Goal: Task Accomplishment & Management: Use online tool/utility

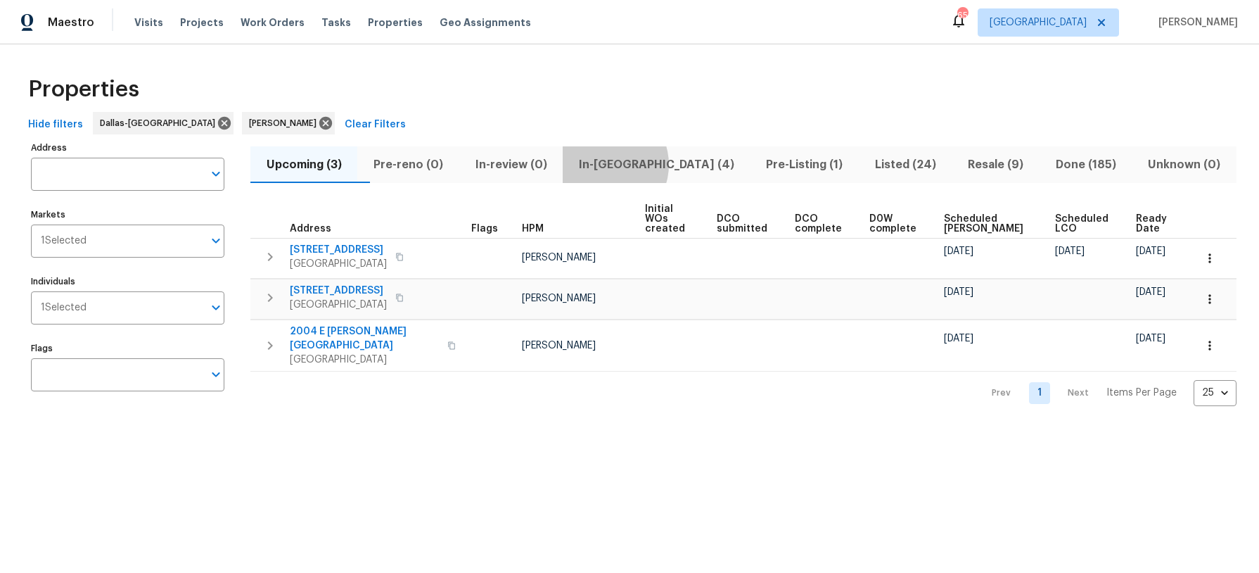
click at [636, 164] on span "In-[GEOGRAPHIC_DATA] (4)" at bounding box center [656, 165] width 170 height 20
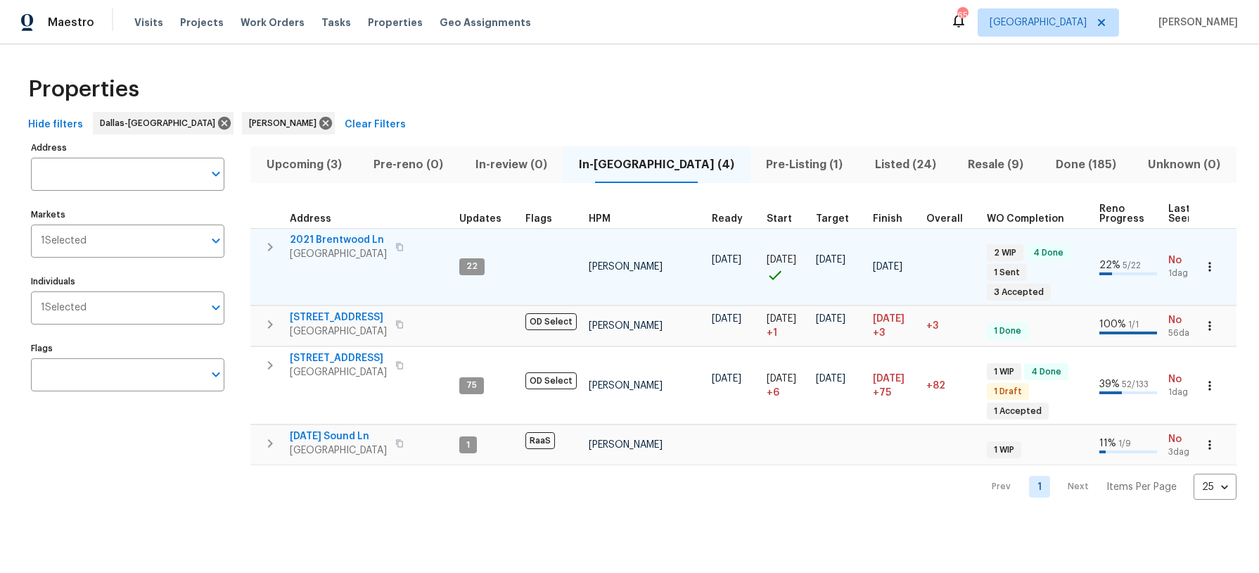
click at [404, 251] on button "button" at bounding box center [399, 247] width 17 height 20
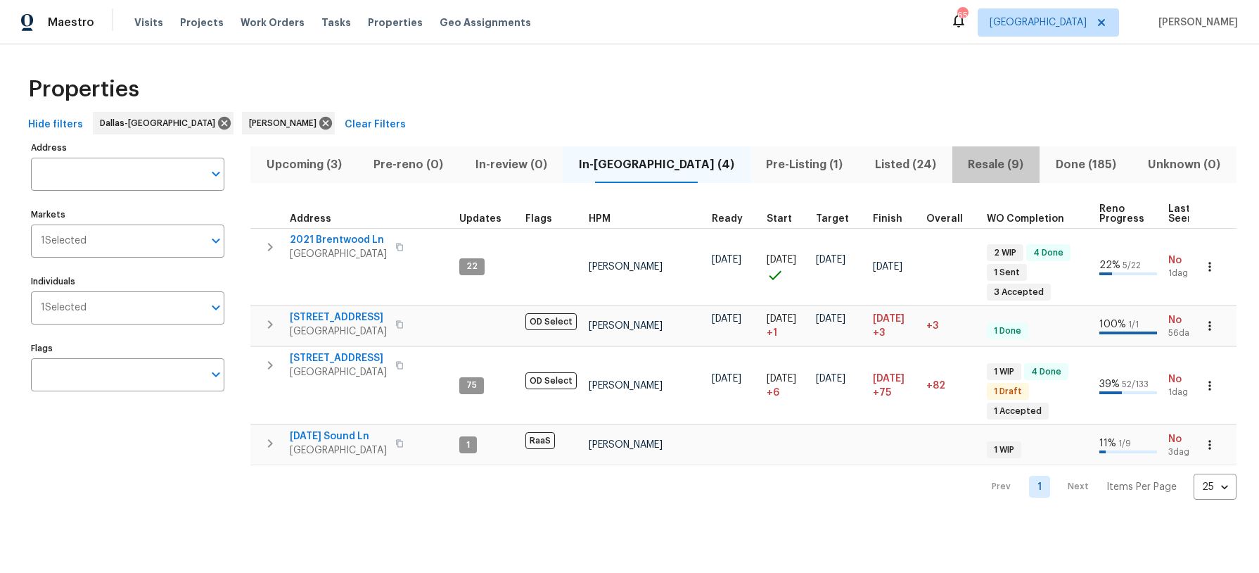
click at [972, 167] on span "Resale (9)" at bounding box center [996, 165] width 70 height 20
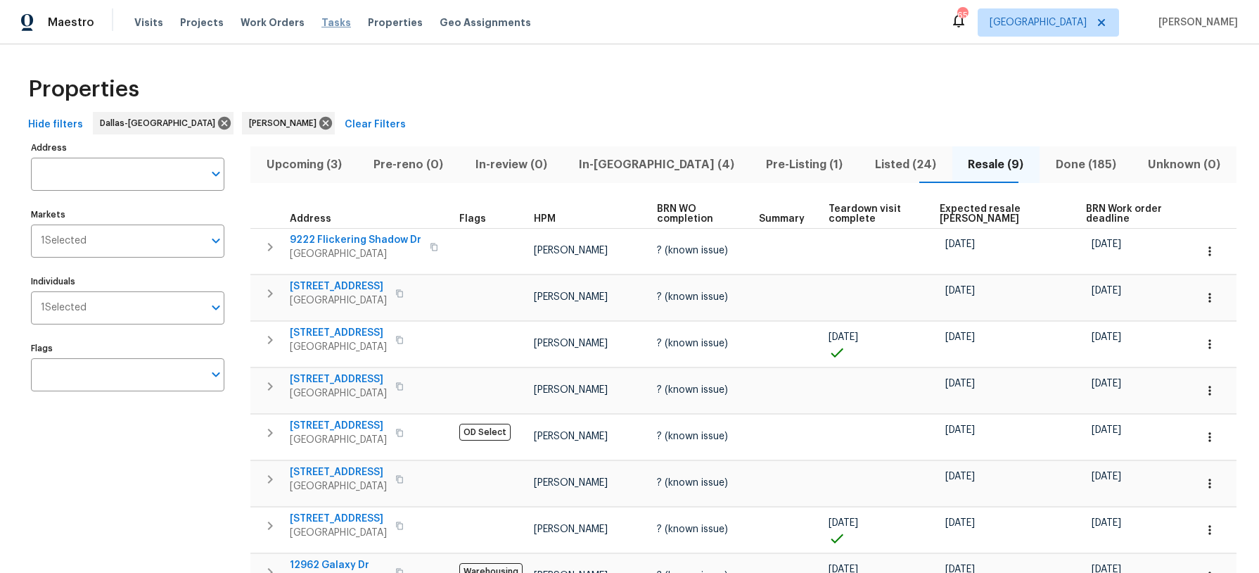
click at [321, 26] on span "Tasks" at bounding box center [336, 23] width 30 height 10
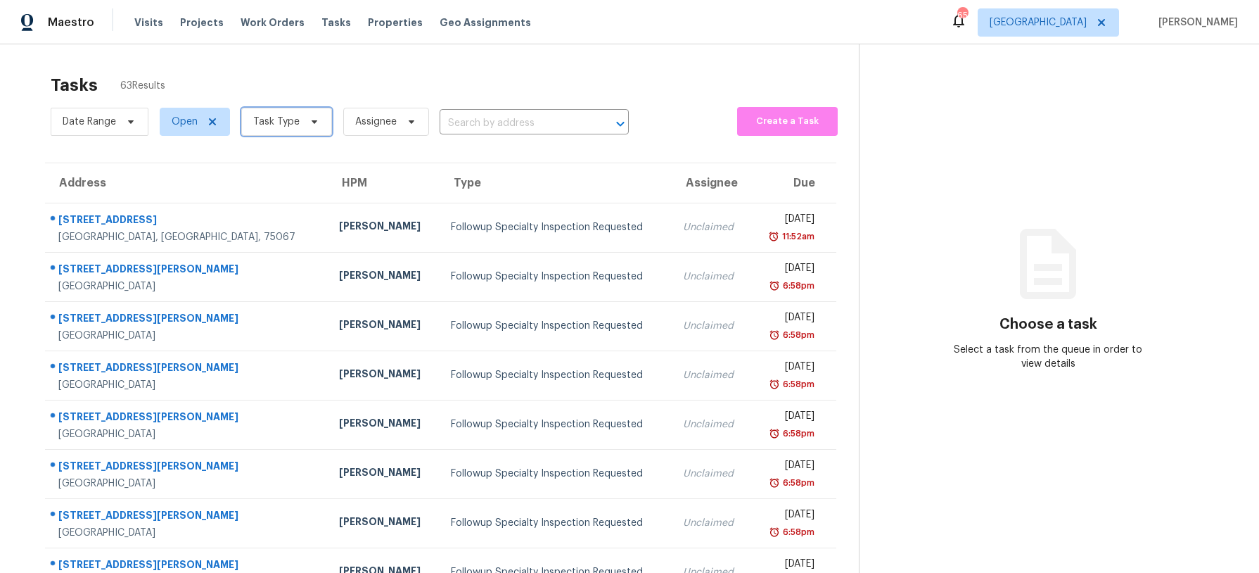
click at [322, 129] on span "Task Type" at bounding box center [286, 122] width 91 height 28
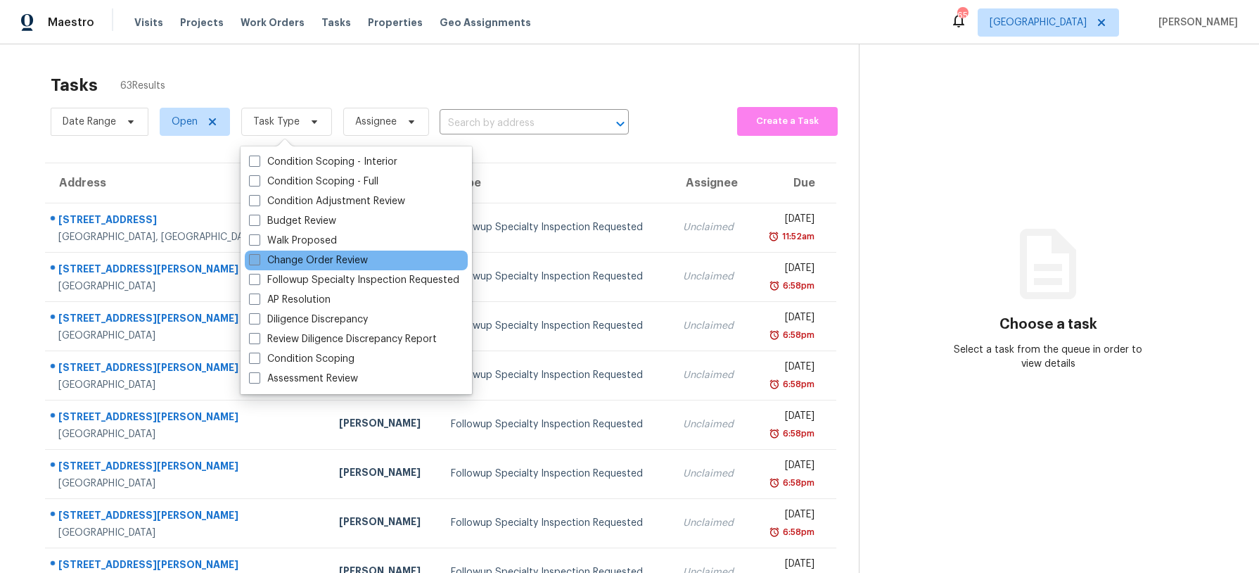
click at [311, 260] on label "Change Order Review" at bounding box center [308, 260] width 119 height 14
click at [258, 260] on input "Change Order Review" at bounding box center [253, 257] width 9 height 9
checkbox input "true"
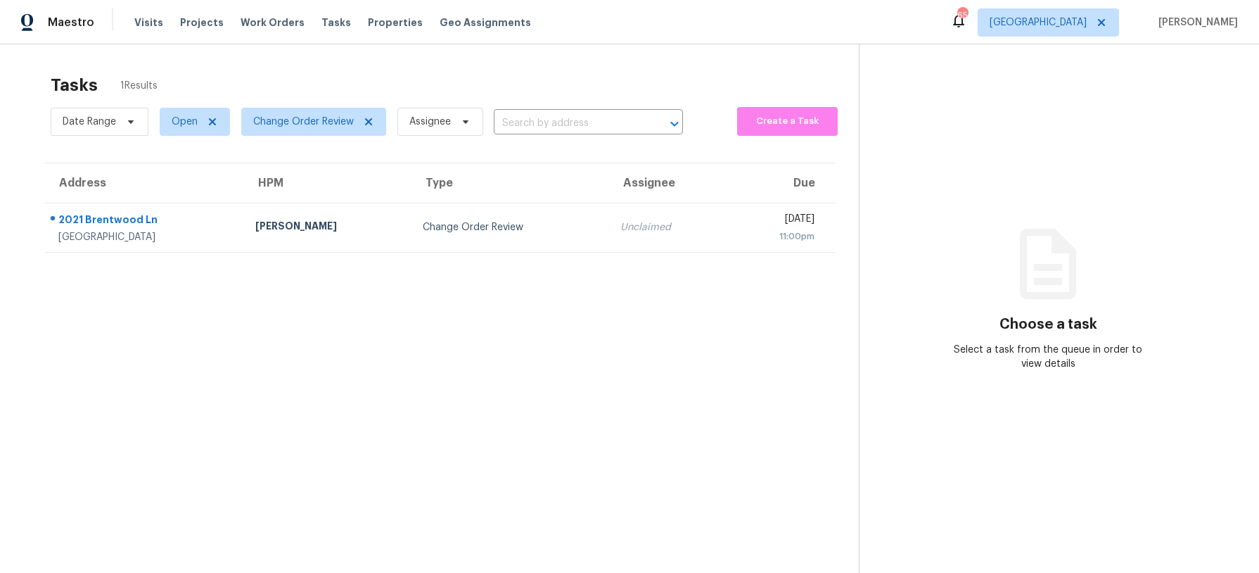
click at [366, 89] on div "Tasks 1 Results" at bounding box center [455, 85] width 808 height 37
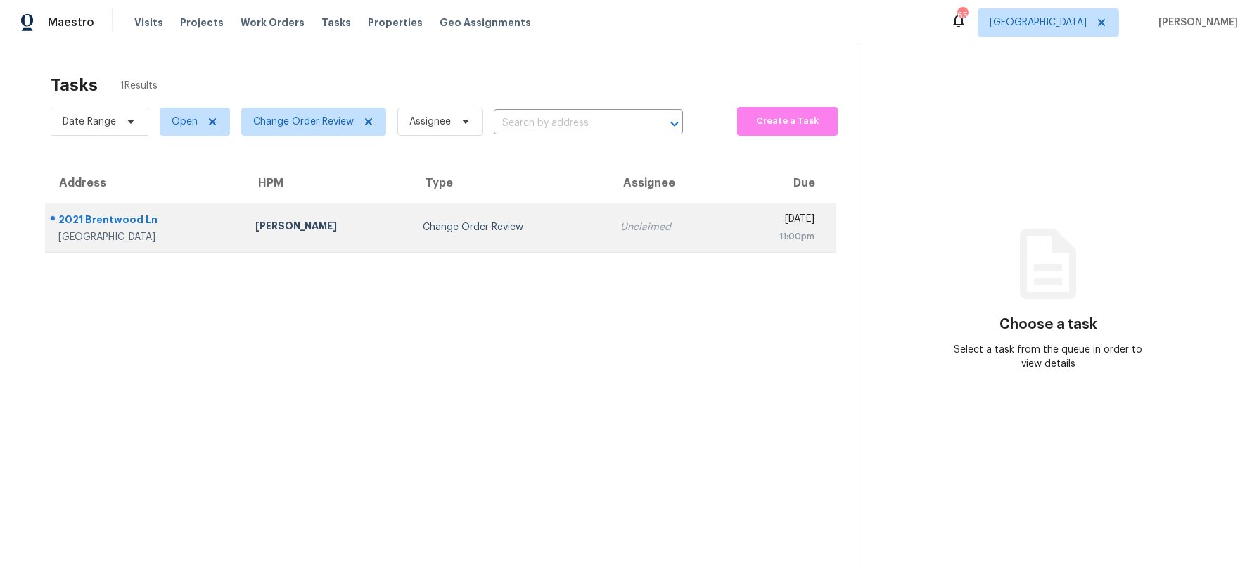
click at [378, 229] on td "[PERSON_NAME]" at bounding box center [327, 227] width 167 height 49
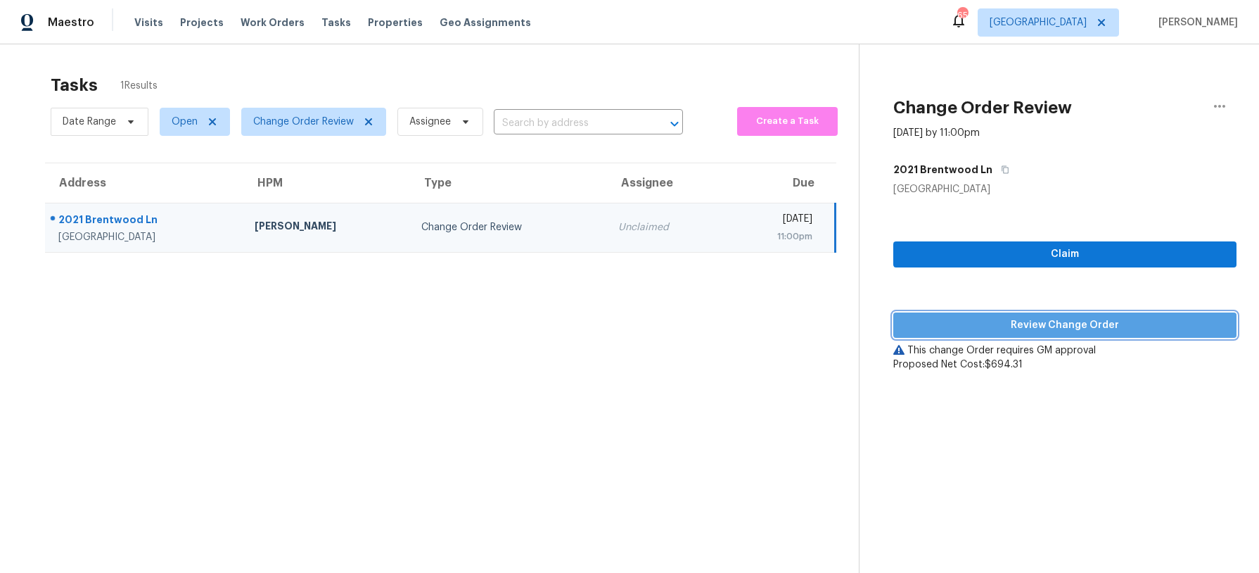
click at [1012, 329] on span "Review Change Order" at bounding box center [1065, 326] width 321 height 18
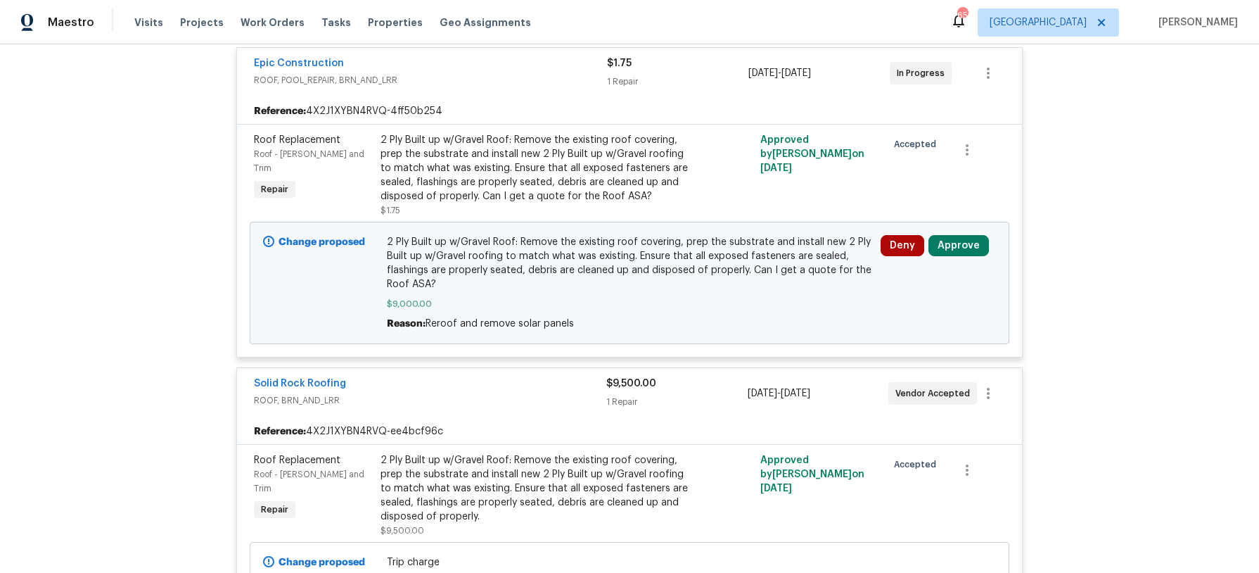
scroll to position [577, 0]
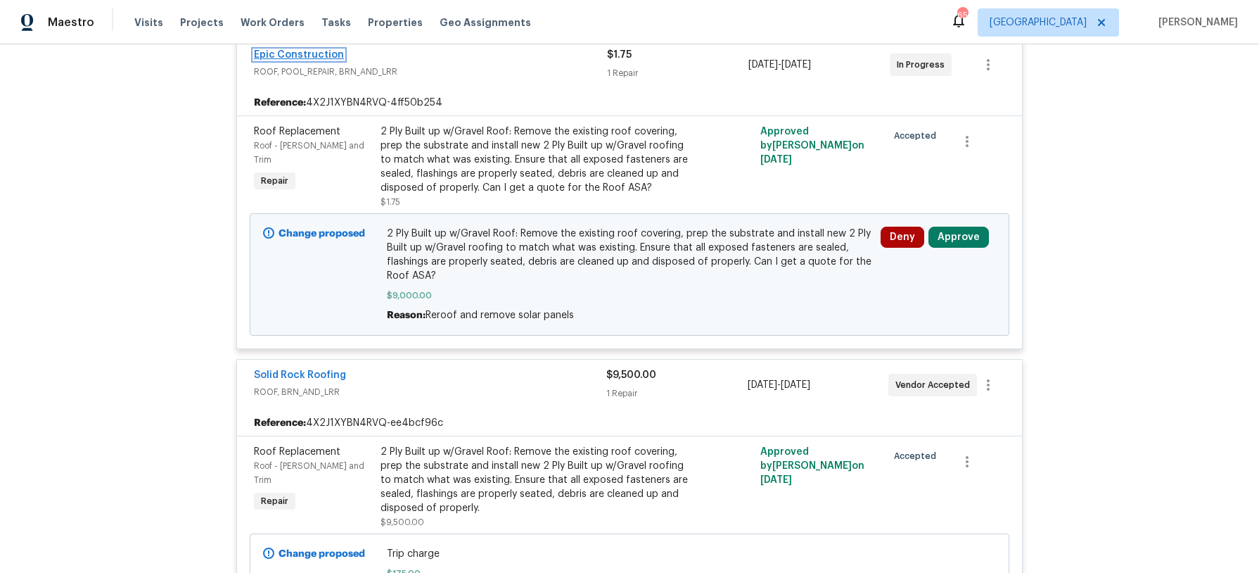
click at [317, 56] on link "Epic Construction" at bounding box center [299, 55] width 90 height 10
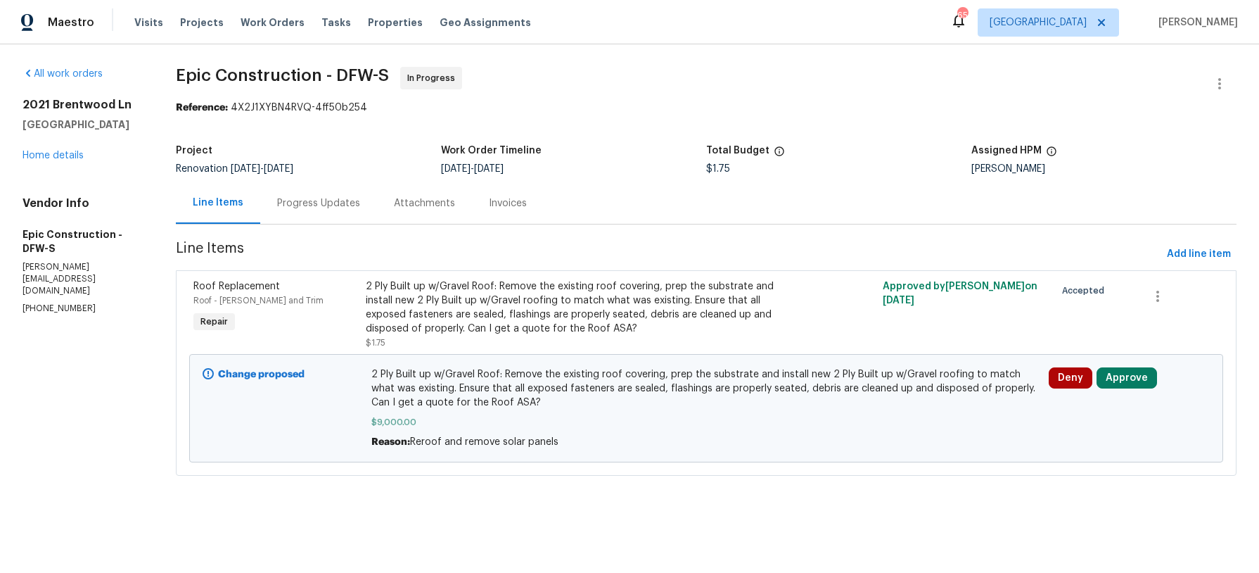
click at [350, 201] on div "Progress Updates" at bounding box center [318, 203] width 83 height 14
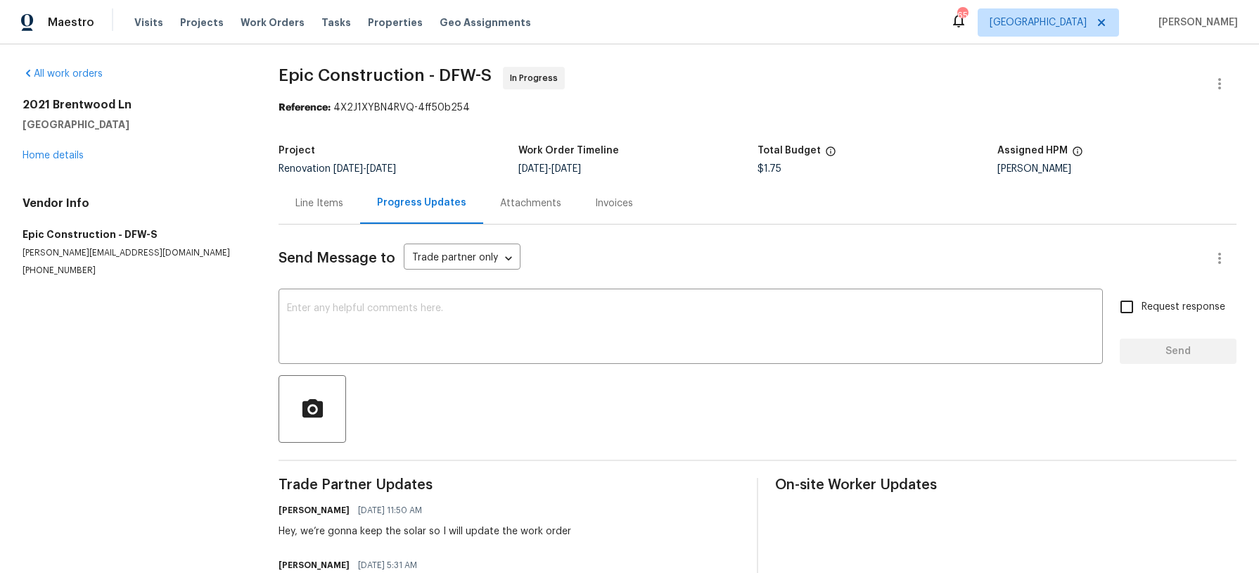
click at [310, 198] on div "Line Items" at bounding box center [319, 203] width 48 height 14
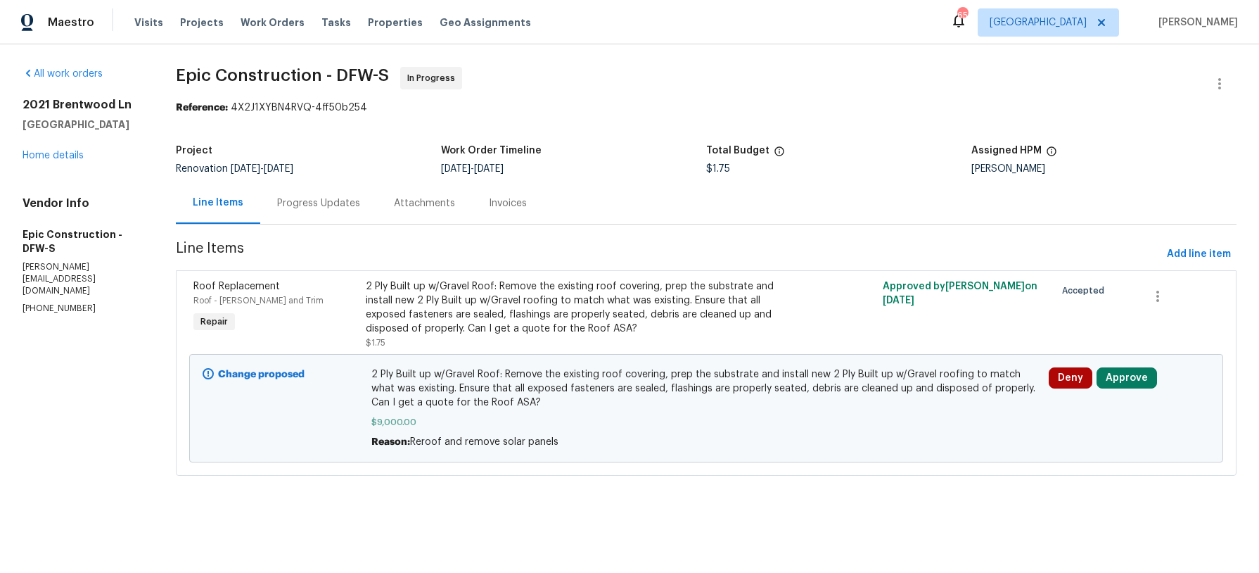
click at [501, 309] on div "2 Ply Built up w/Gravel Roof: Remove the existing roof covering, prep the subst…" at bounding box center [577, 307] width 423 height 56
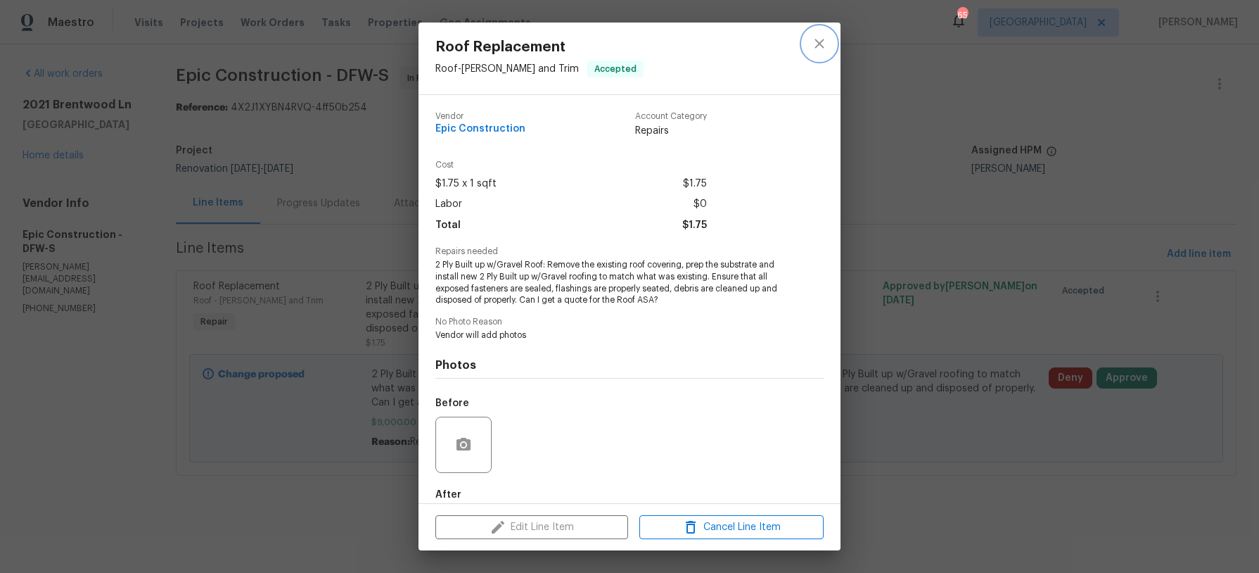
click at [823, 44] on icon "close" at bounding box center [819, 43] width 17 height 17
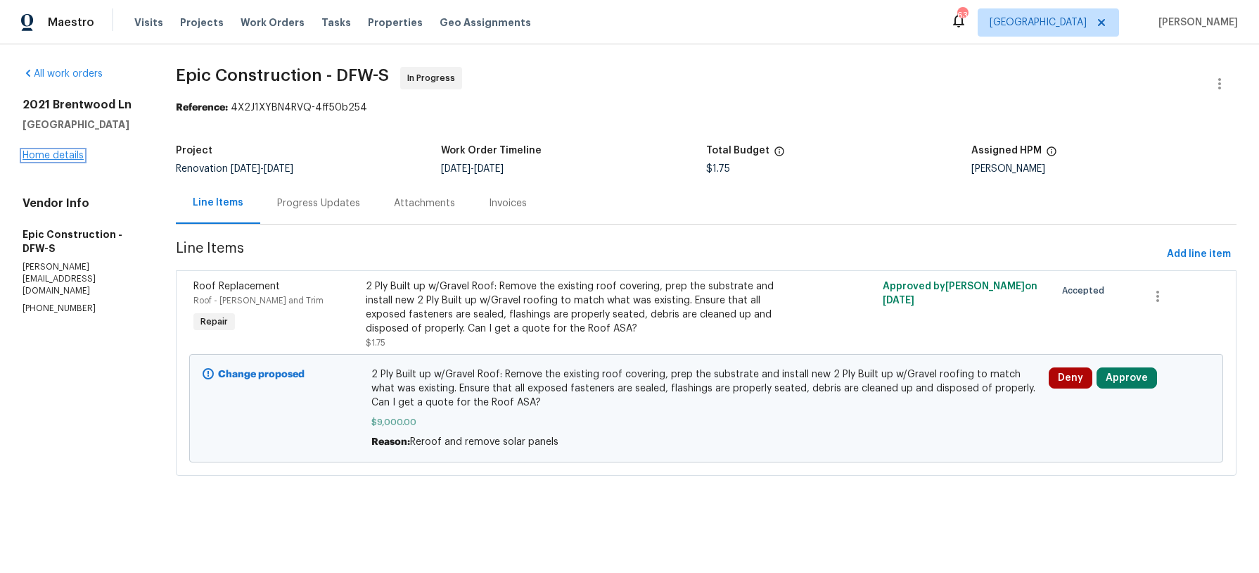
click at [64, 153] on link "Home details" at bounding box center [53, 156] width 61 height 10
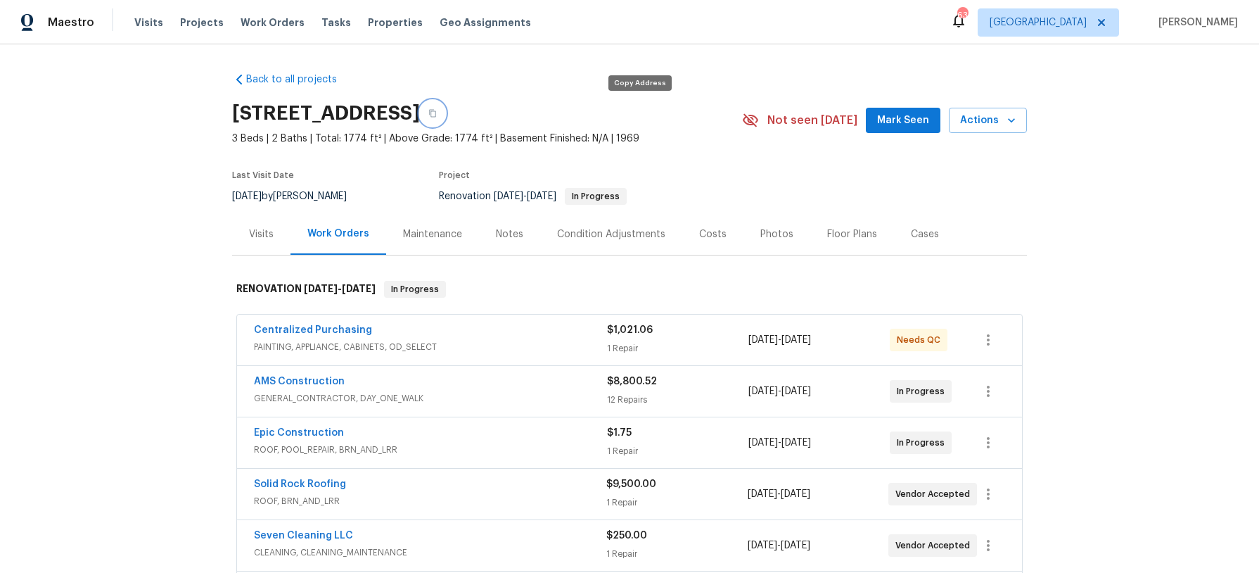
click at [445, 113] on button "button" at bounding box center [432, 113] width 25 height 25
